Goal: Book appointment/travel/reservation

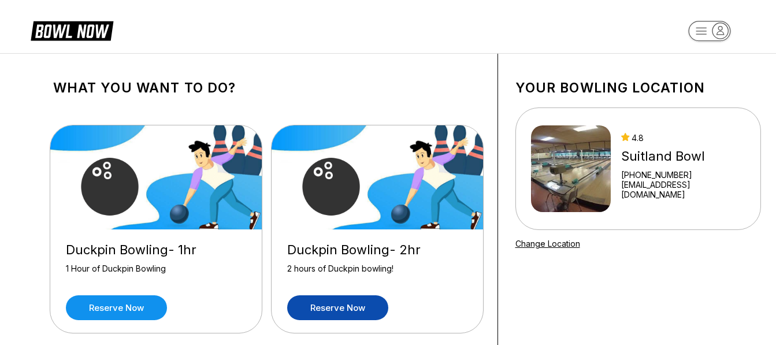
click at [339, 307] on link "Reserve now" at bounding box center [337, 307] width 101 height 25
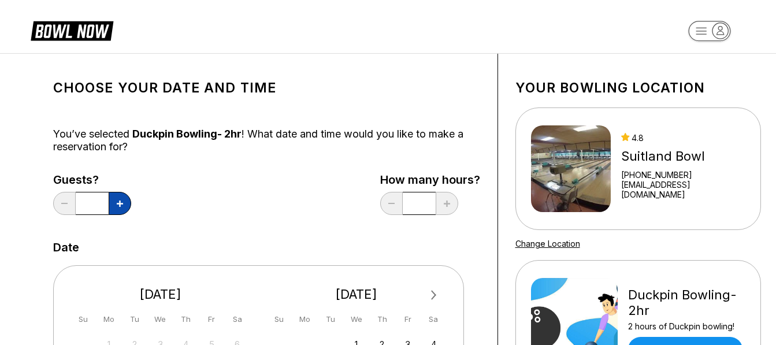
click at [125, 193] on button at bounding box center [120, 203] width 23 height 23
click at [125, 190] on div "Guests? *" at bounding box center [92, 196] width 78 height 47
drag, startPoint x: 125, startPoint y: 190, endPoint x: 124, endPoint y: 206, distance: 16.2
click at [124, 206] on div "Guests? *" at bounding box center [92, 196] width 78 height 47
click at [124, 207] on button at bounding box center [120, 203] width 23 height 23
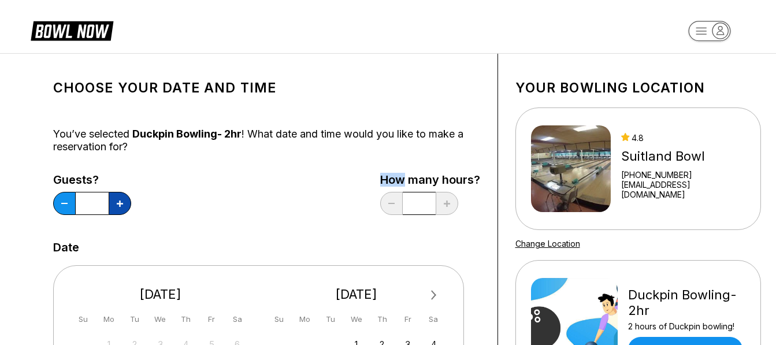
click at [124, 207] on button at bounding box center [120, 203] width 23 height 23
type input "*"
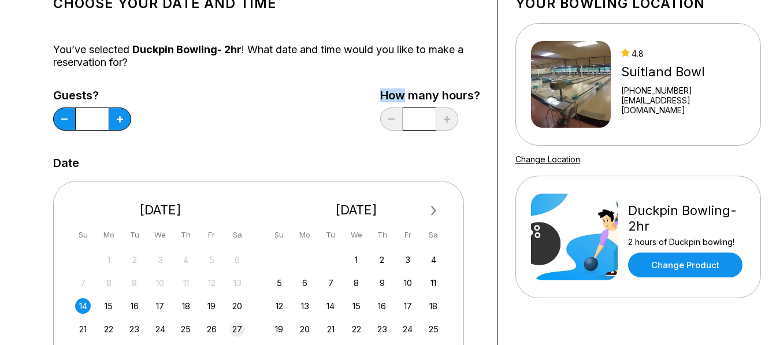
scroll to position [173, 0]
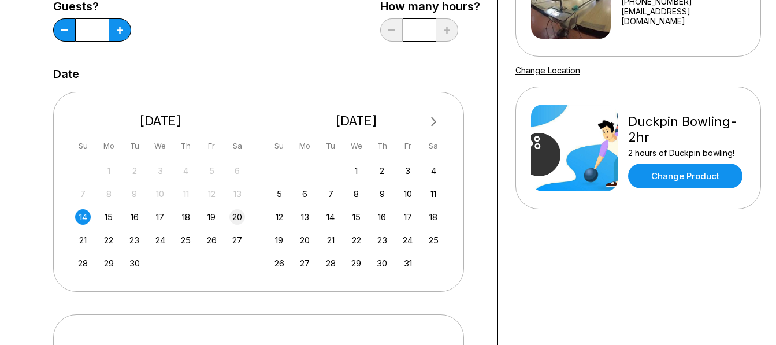
click at [236, 220] on div "20" at bounding box center [238, 217] width 16 height 16
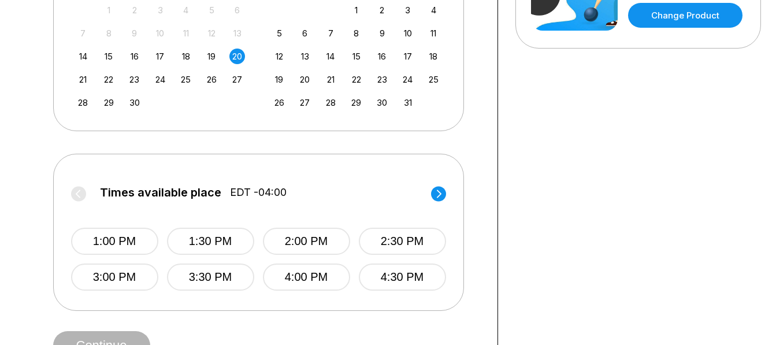
scroll to position [347, 0]
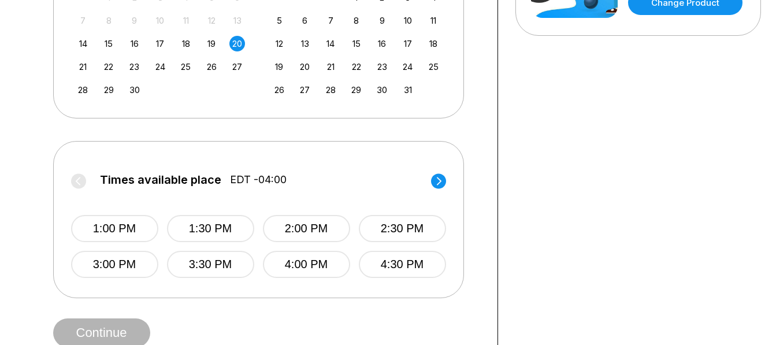
click at [443, 179] on circle at bounding box center [438, 180] width 15 height 15
